Goal: Information Seeking & Learning: Learn about a topic

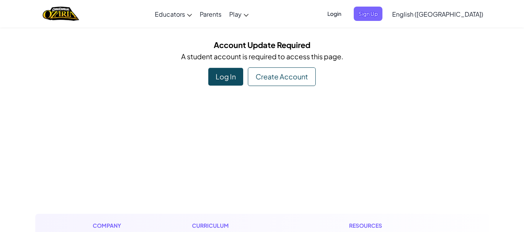
click at [230, 77] on div "Log In" at bounding box center [225, 77] width 35 height 18
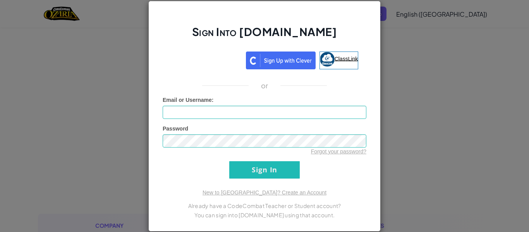
click at [336, 64] on link "ClassLink" at bounding box center [339, 61] width 39 height 18
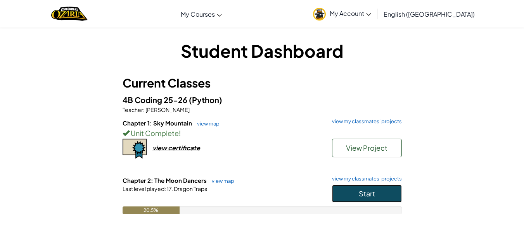
click at [377, 194] on button "Start" at bounding box center [367, 194] width 70 height 18
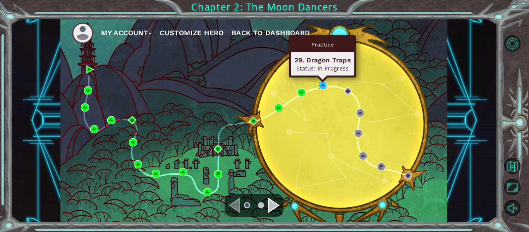
click at [320, 84] on img at bounding box center [323, 85] width 8 height 8
